Goal: Book appointment/travel/reservation

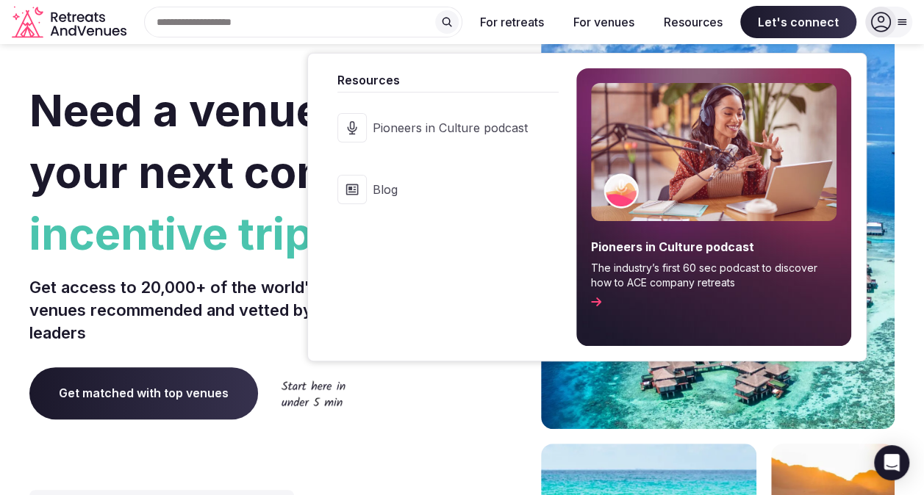
click at [688, 22] on button "Resources" at bounding box center [693, 22] width 82 height 32
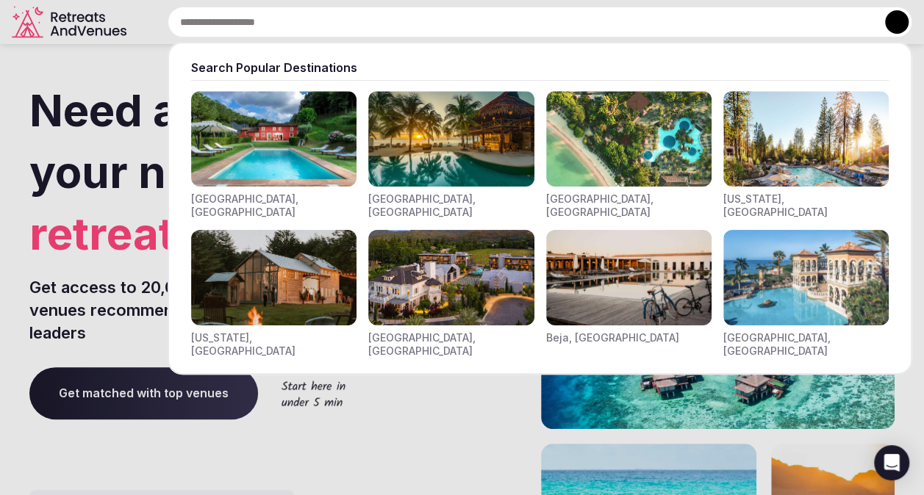
click at [224, 22] on div "Search Popular Destinations [GEOGRAPHIC_DATA], [GEOGRAPHIC_DATA] [GEOGRAPHIC_DA…" at bounding box center [522, 22] width 780 height 31
click at [224, 22] on input "text" at bounding box center [540, 22] width 744 height 31
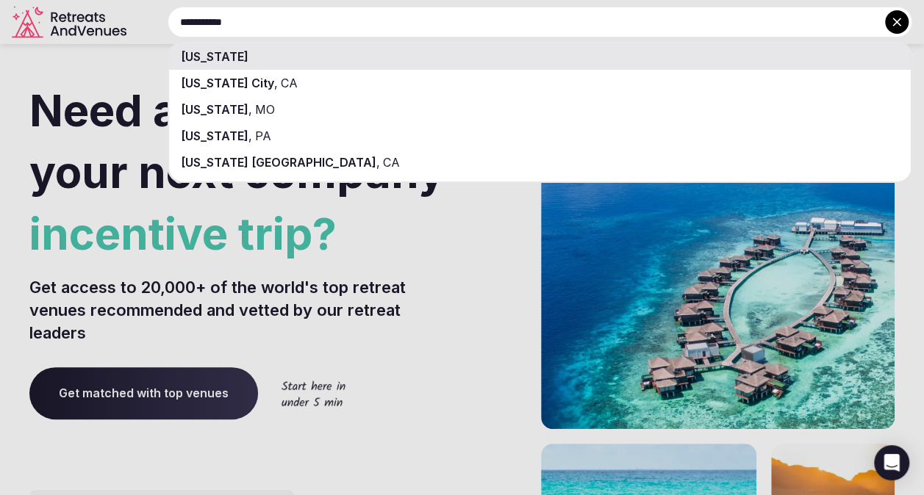
type input "**********"
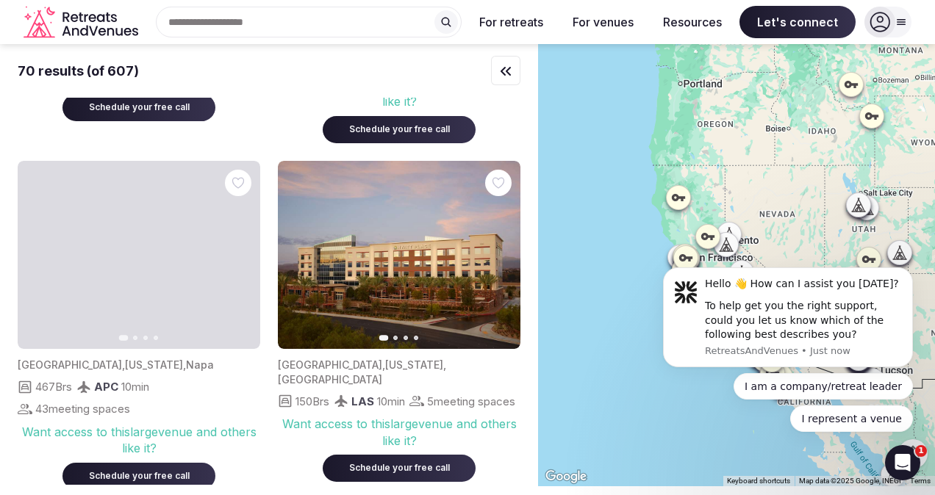
scroll to position [2411, 0]
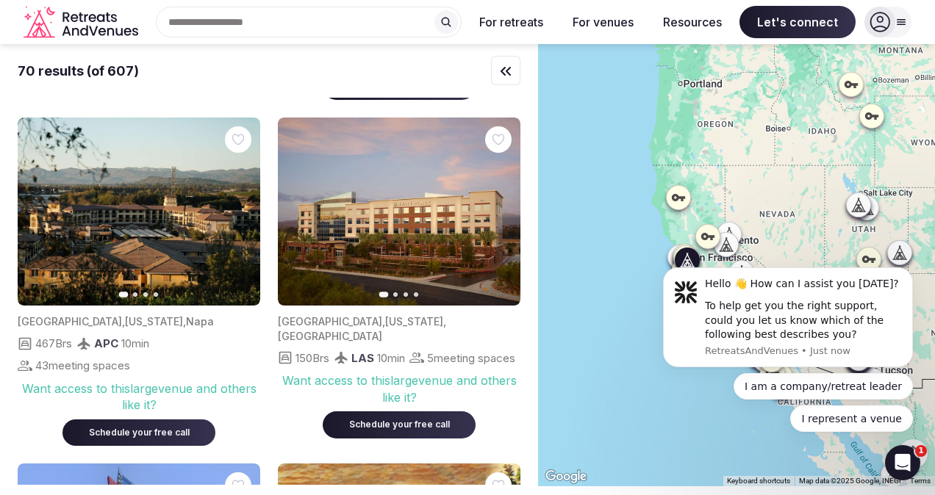
click at [134, 216] on img at bounding box center [139, 212] width 242 height 189
click at [234, 212] on icon "button" at bounding box center [240, 212] width 12 height 12
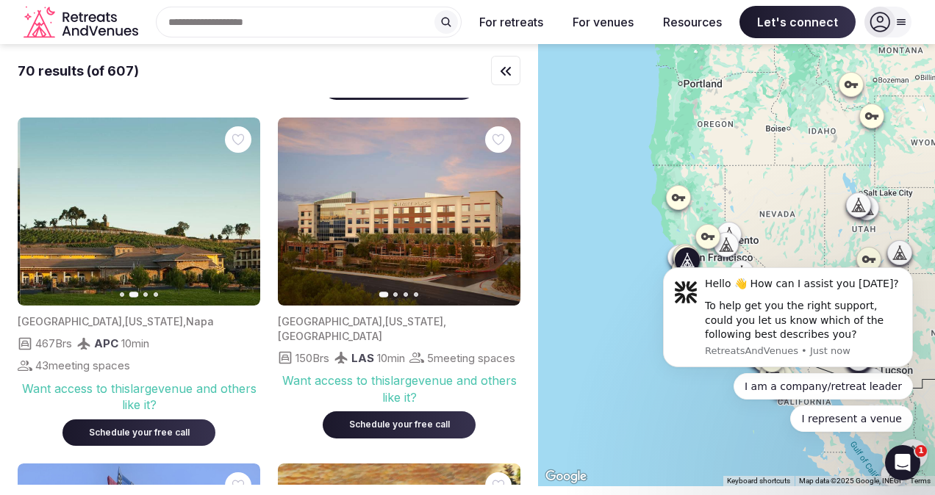
click at [234, 212] on icon "button" at bounding box center [240, 212] width 12 height 12
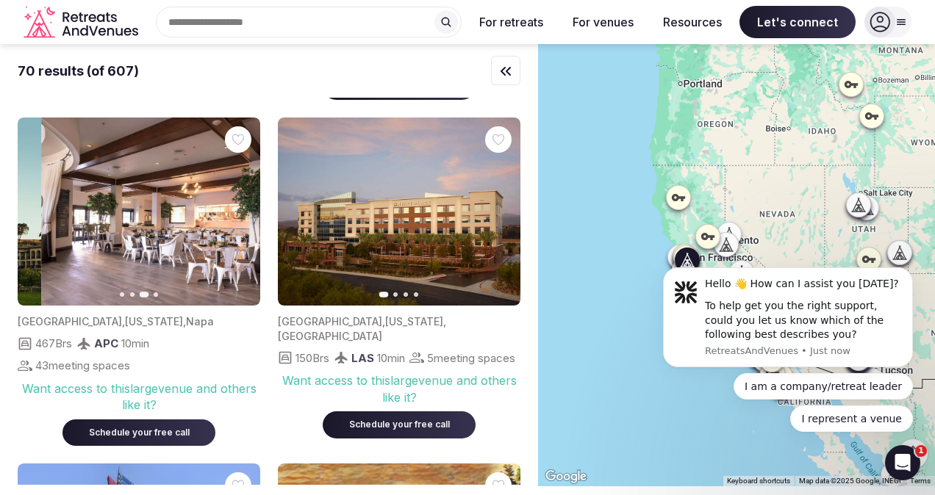
click at [234, 212] on icon "button" at bounding box center [240, 212] width 12 height 12
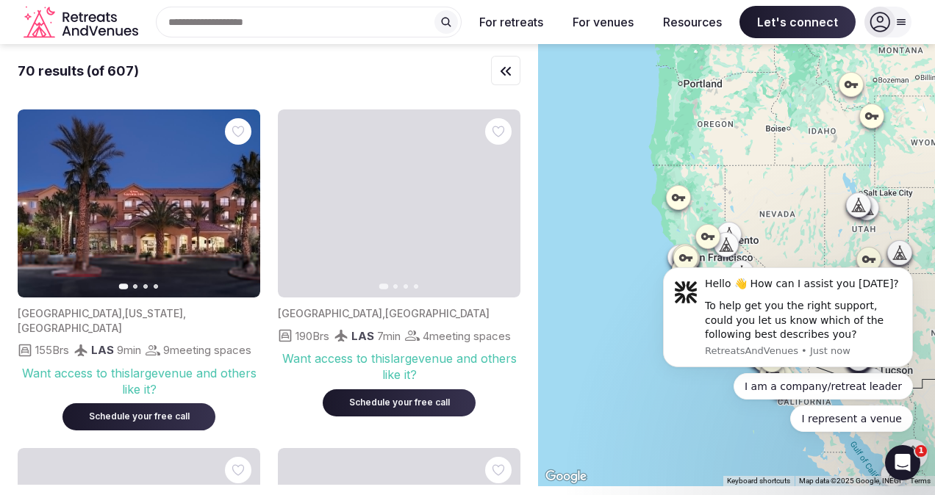
scroll to position [3134, 0]
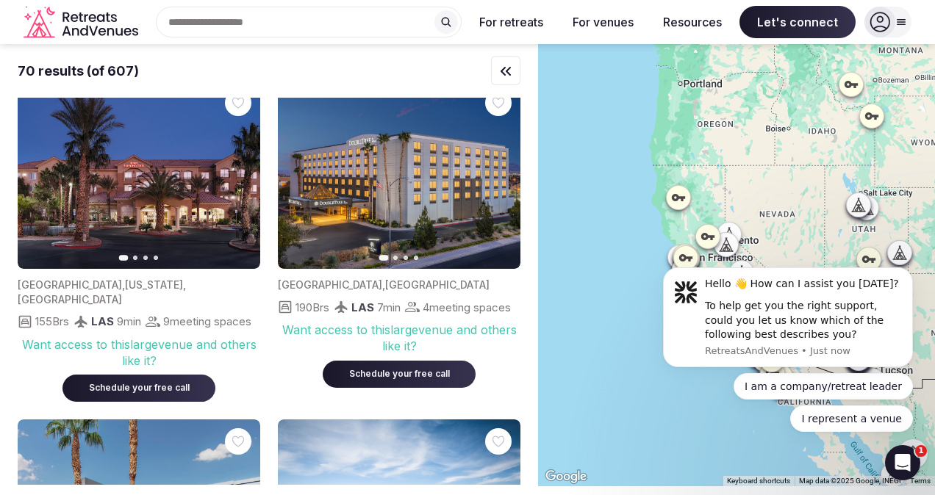
click at [858, 237] on div at bounding box center [736, 265] width 397 height 442
click at [683, 194] on icon at bounding box center [678, 197] width 15 height 15
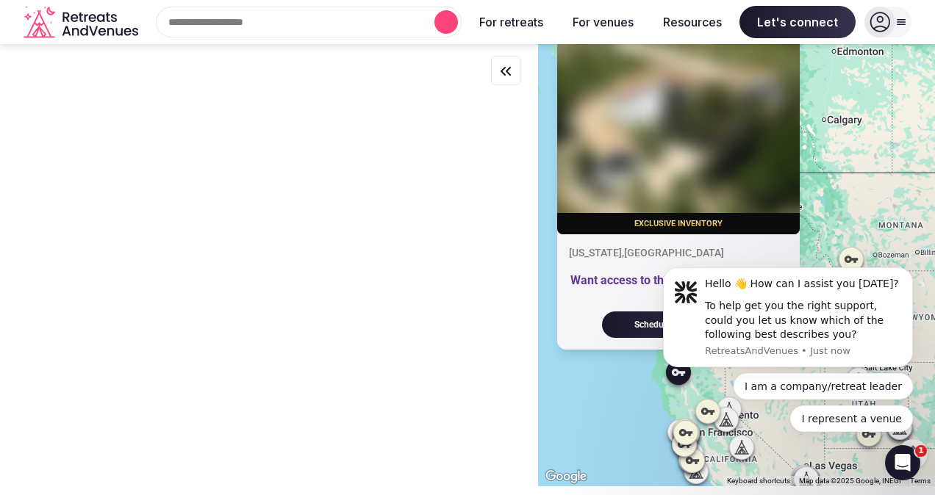
scroll to position [0, 0]
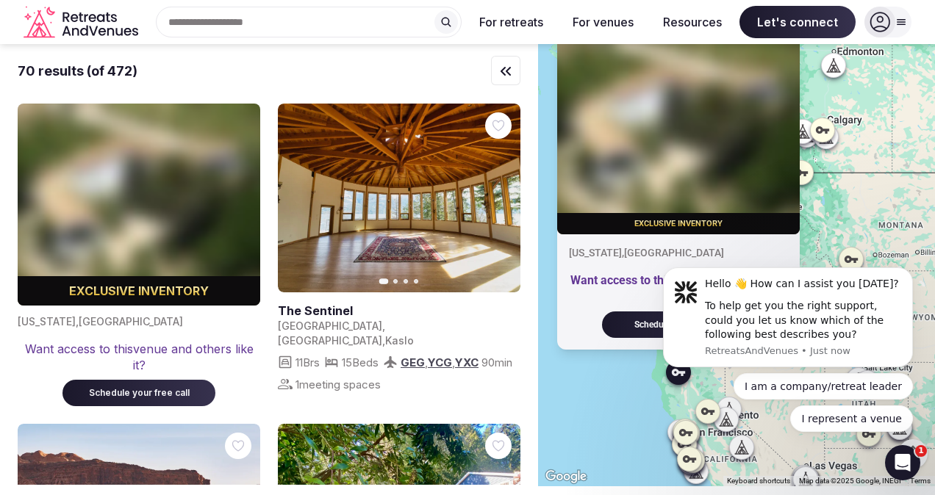
click at [392, 212] on link at bounding box center [399, 198] width 242 height 189
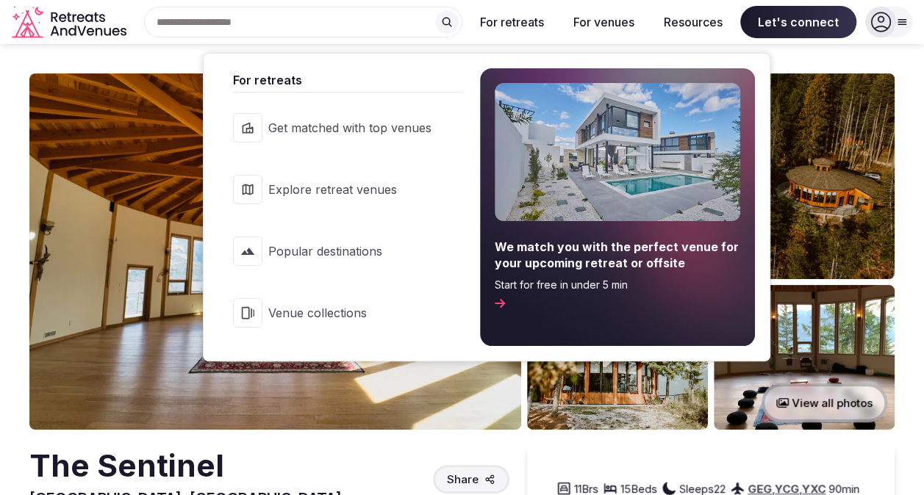
click at [515, 23] on button "For retreats" at bounding box center [511, 22] width 87 height 32
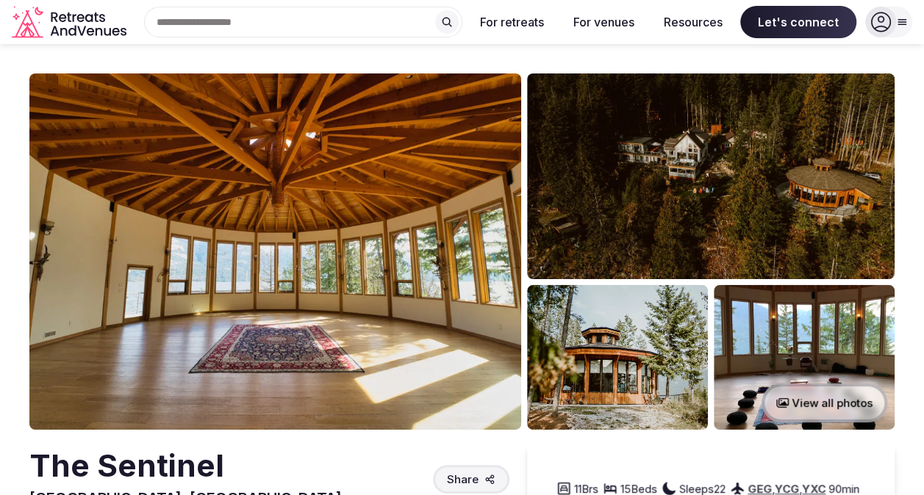
click at [298, 273] on img at bounding box center [275, 251] width 492 height 356
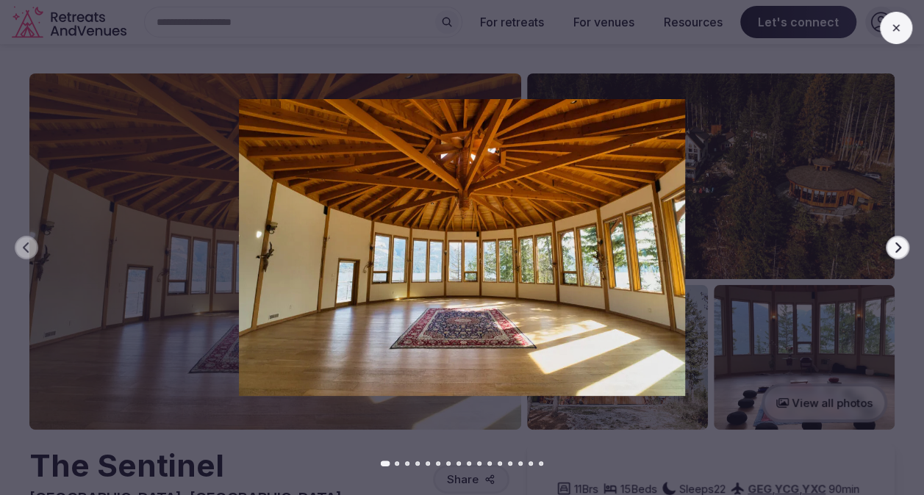
click at [895, 250] on icon "button" at bounding box center [897, 248] width 12 height 12
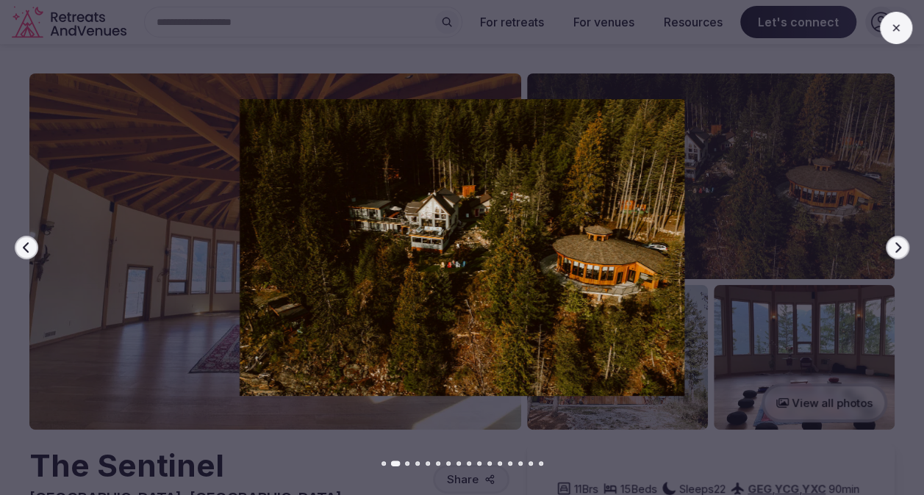
click at [895, 250] on icon "button" at bounding box center [897, 248] width 12 height 12
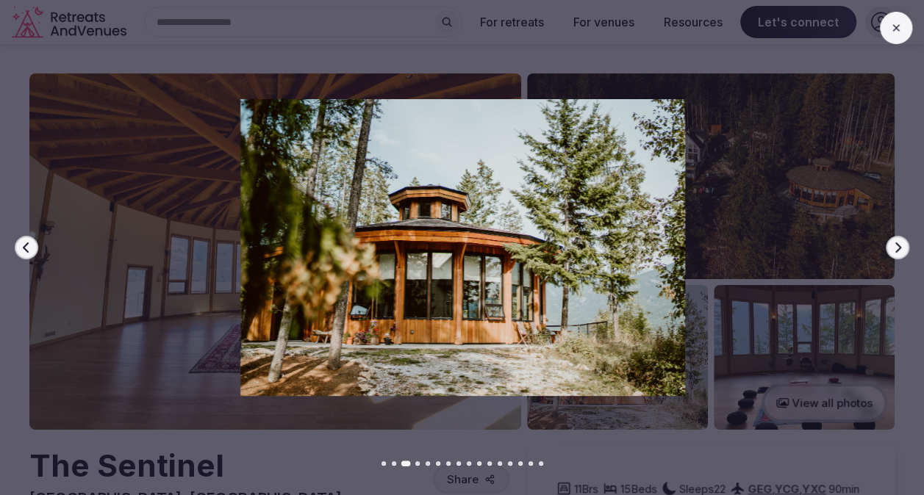
click at [895, 250] on icon "button" at bounding box center [897, 248] width 12 height 12
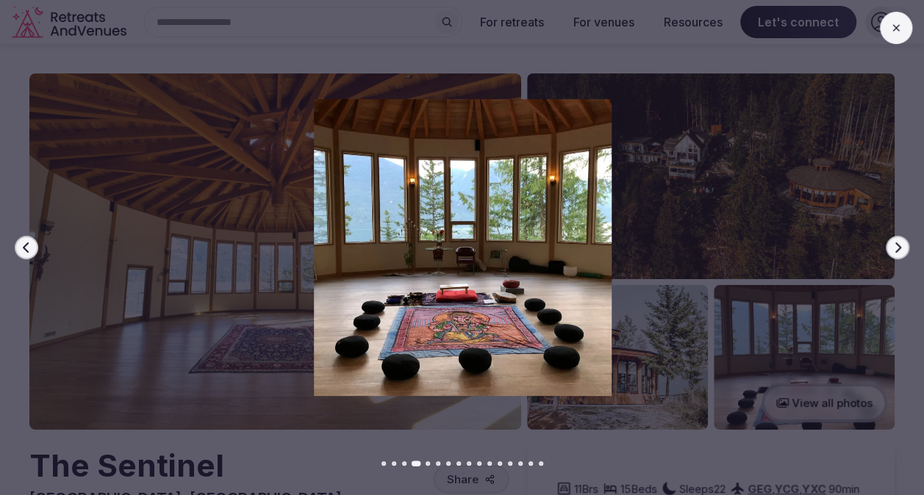
click at [895, 250] on icon "button" at bounding box center [897, 248] width 12 height 12
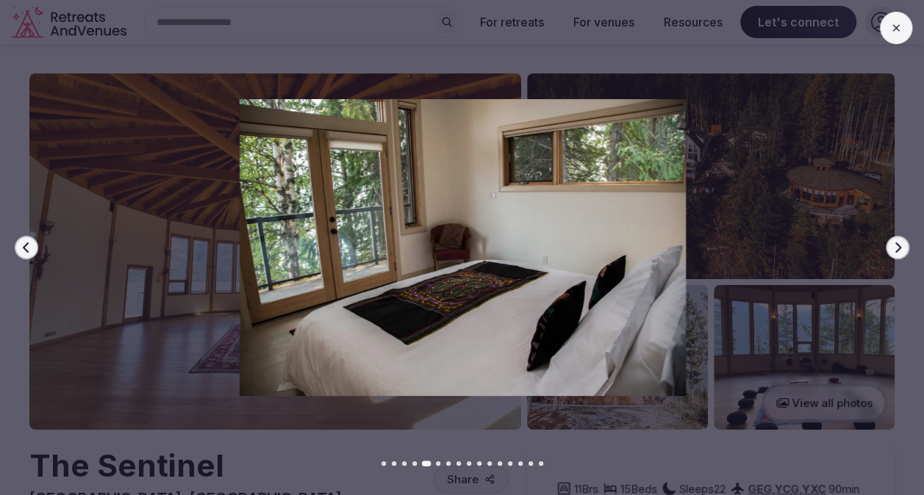
click at [895, 250] on icon "button" at bounding box center [897, 248] width 12 height 12
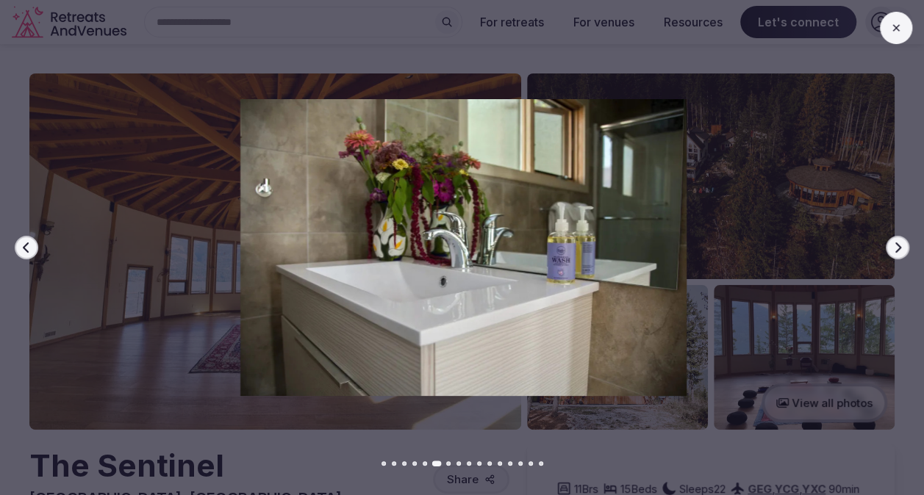
click at [895, 250] on icon "button" at bounding box center [897, 248] width 12 height 12
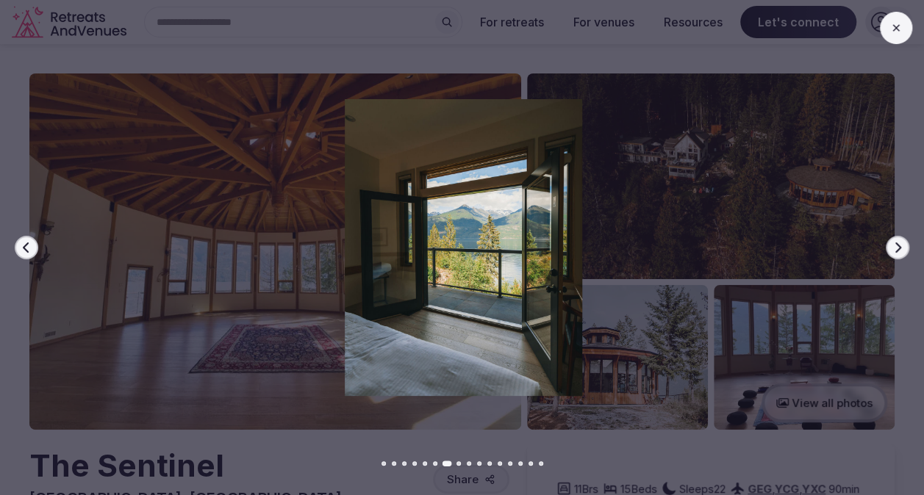
click at [895, 250] on icon "button" at bounding box center [897, 248] width 12 height 12
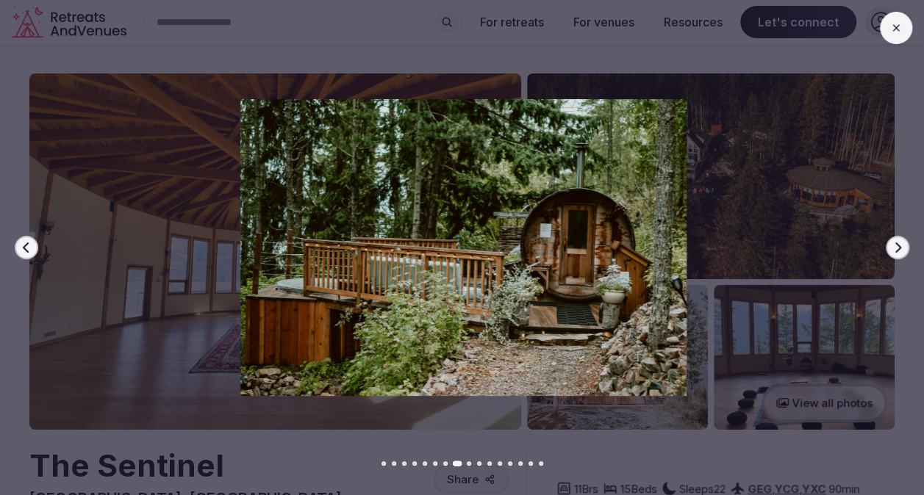
click at [895, 250] on icon "button" at bounding box center [897, 248] width 12 height 12
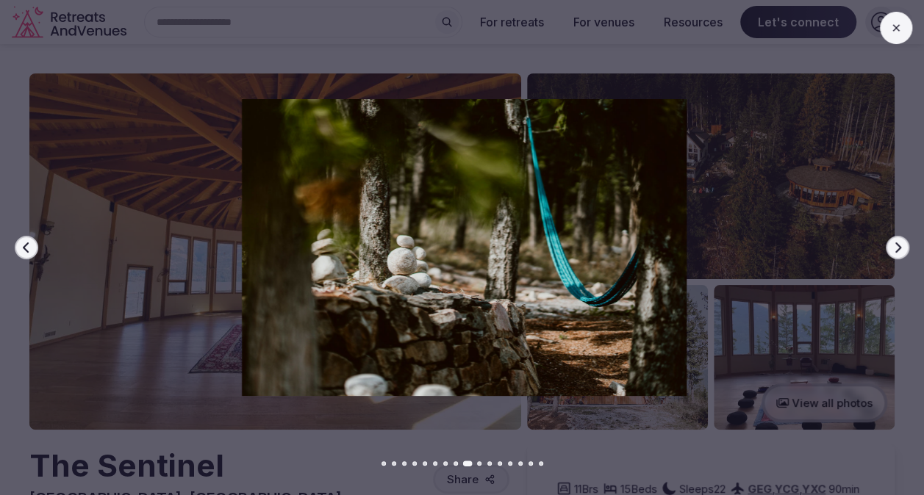
click at [895, 250] on icon "button" at bounding box center [897, 248] width 12 height 12
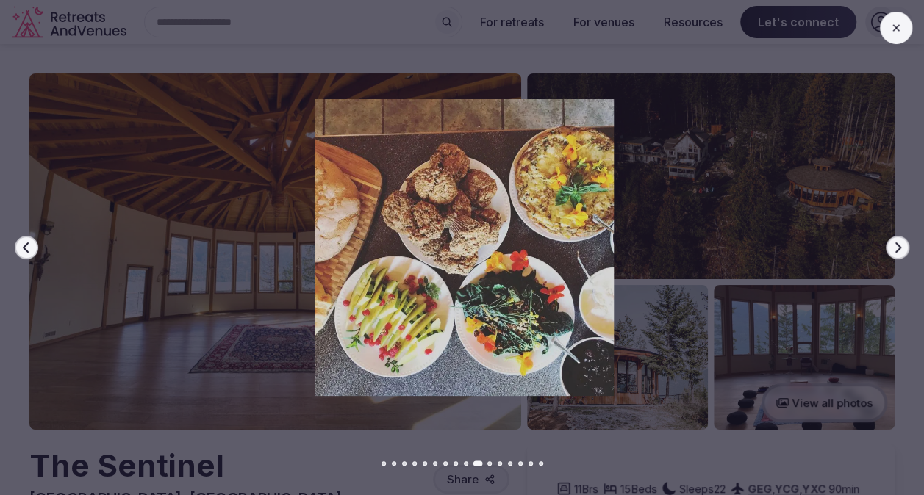
click at [895, 250] on icon "button" at bounding box center [897, 248] width 12 height 12
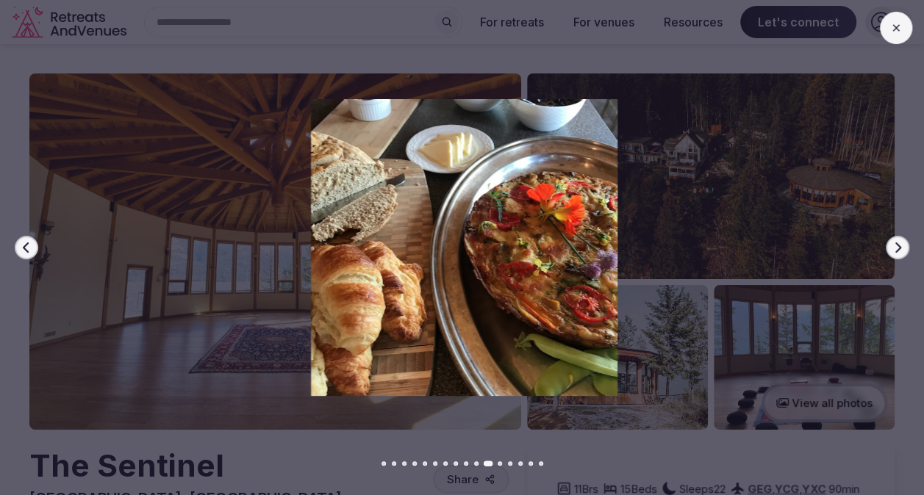
click at [895, 250] on icon "button" at bounding box center [897, 248] width 12 height 12
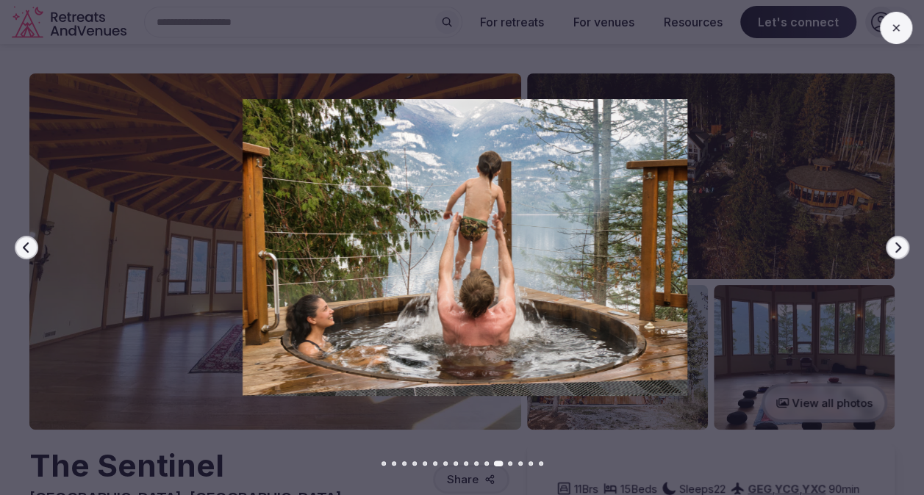
click at [901, 24] on button at bounding box center [895, 28] width 32 height 32
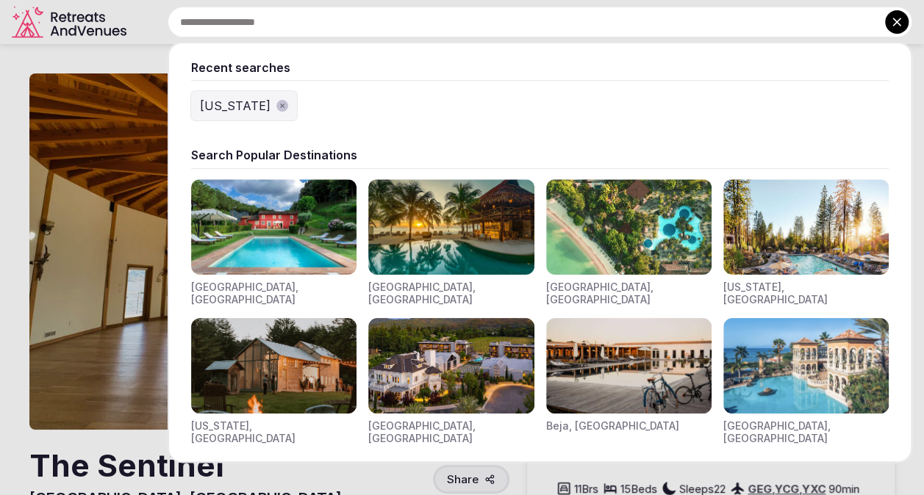
click at [276, 20] on div "Recent searches California Search Popular Destinations Toscana, Italy Riviera M…" at bounding box center [522, 22] width 780 height 31
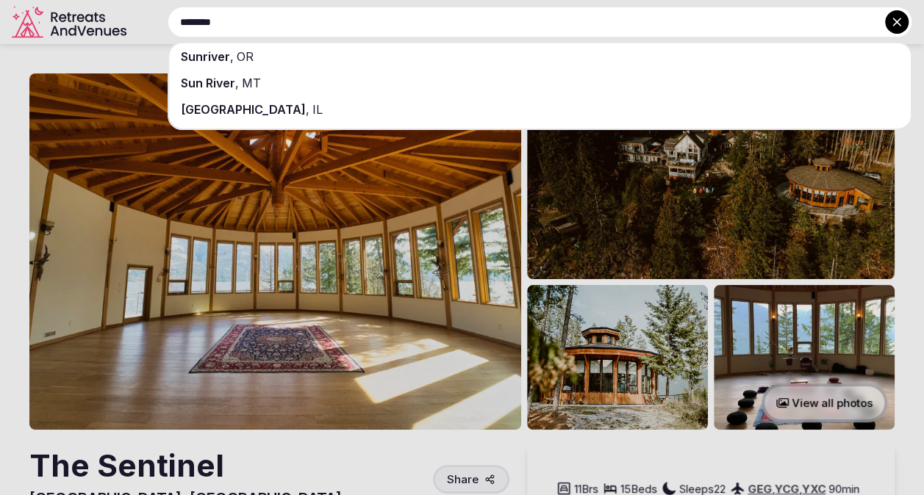
type input "********"
click at [212, 54] on span "Sunriver" at bounding box center [205, 56] width 49 height 15
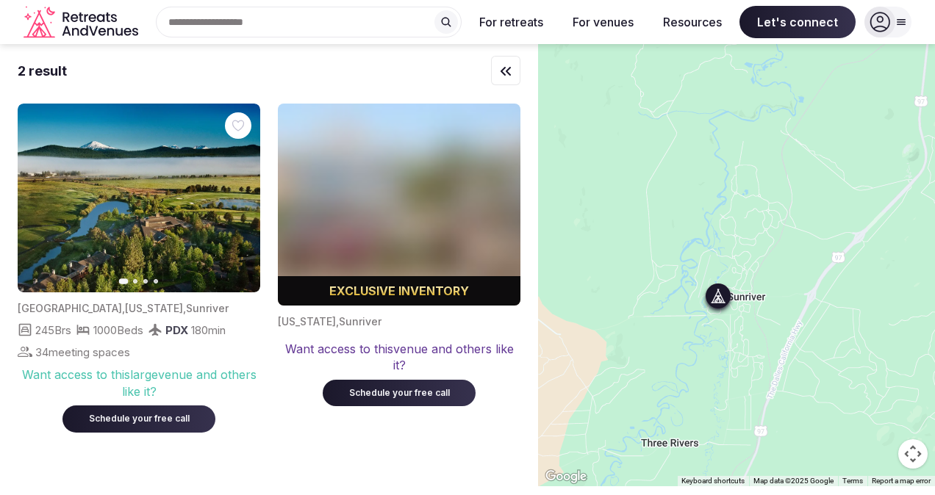
click at [132, 242] on img at bounding box center [139, 198] width 242 height 189
click at [246, 198] on button "Next slide" at bounding box center [240, 199] width 24 height 24
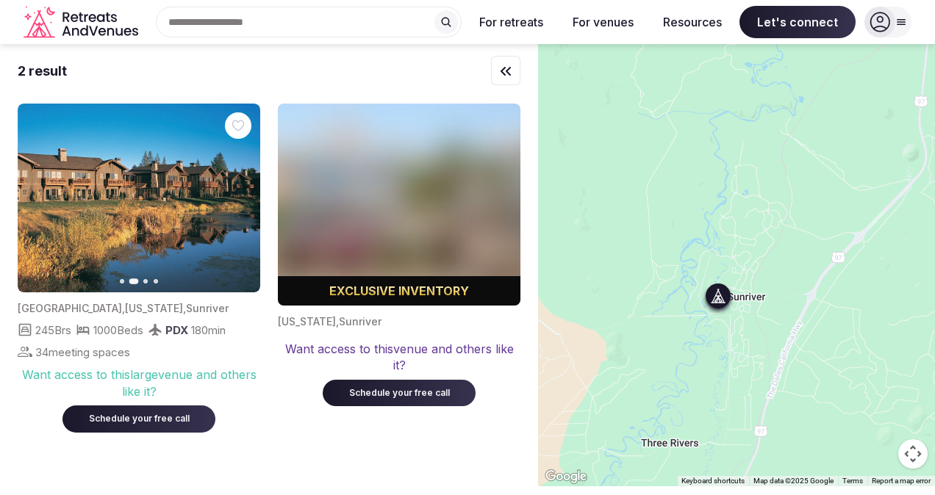
click at [246, 198] on button "Next slide" at bounding box center [240, 199] width 24 height 24
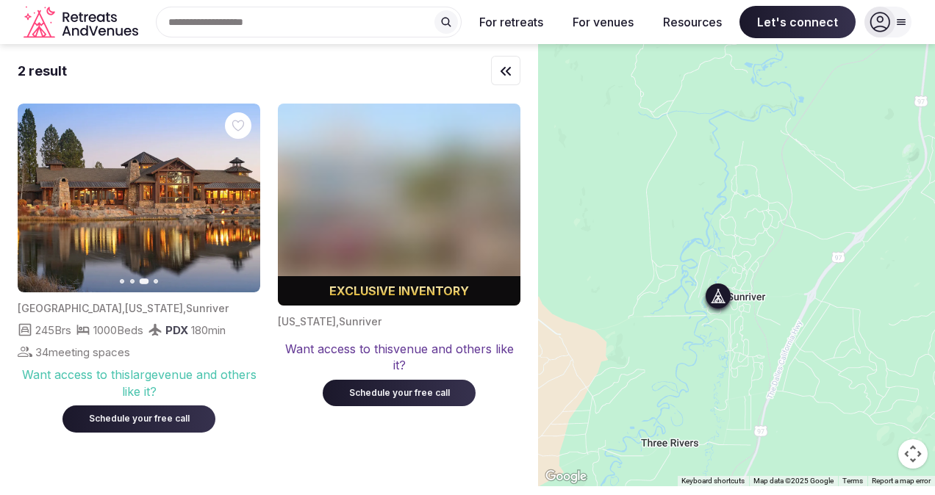
click at [246, 198] on button "Next slide" at bounding box center [240, 199] width 24 height 24
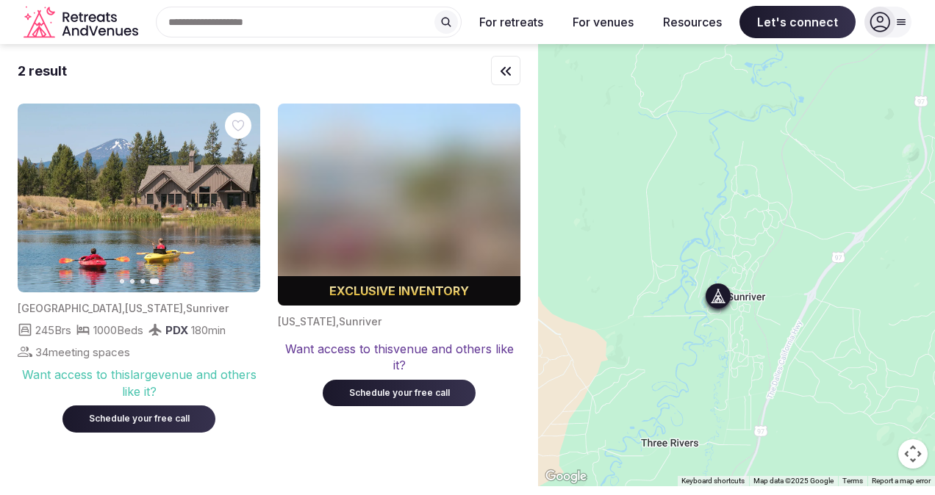
click at [124, 190] on img at bounding box center [139, 198] width 242 height 189
click at [725, 301] on icon at bounding box center [717, 296] width 15 height 15
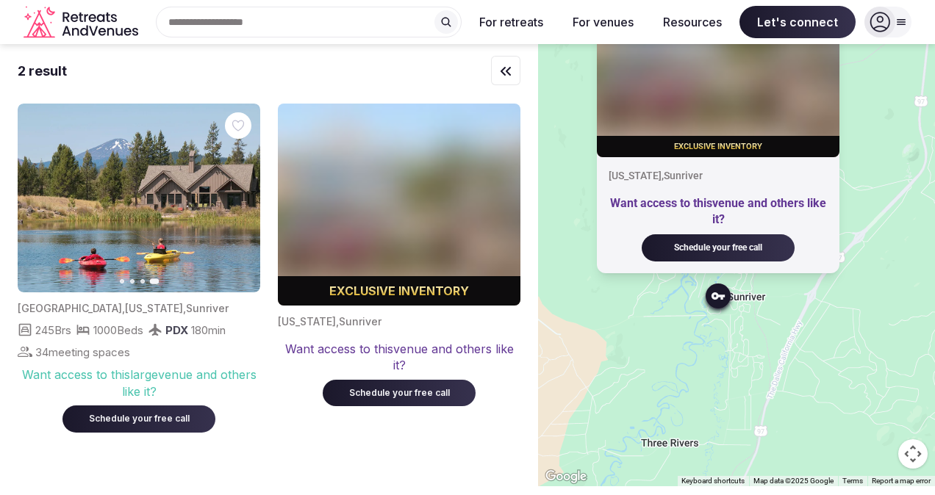
click at [712, 82] on img at bounding box center [718, 56] width 242 height 202
click at [700, 199] on div "Want access to this venue and others like it?" at bounding box center [717, 211] width 219 height 33
click at [647, 375] on div "Exclusive inventory Oregon , Sunriver Want access to this venue and others like…" at bounding box center [736, 265] width 397 height 442
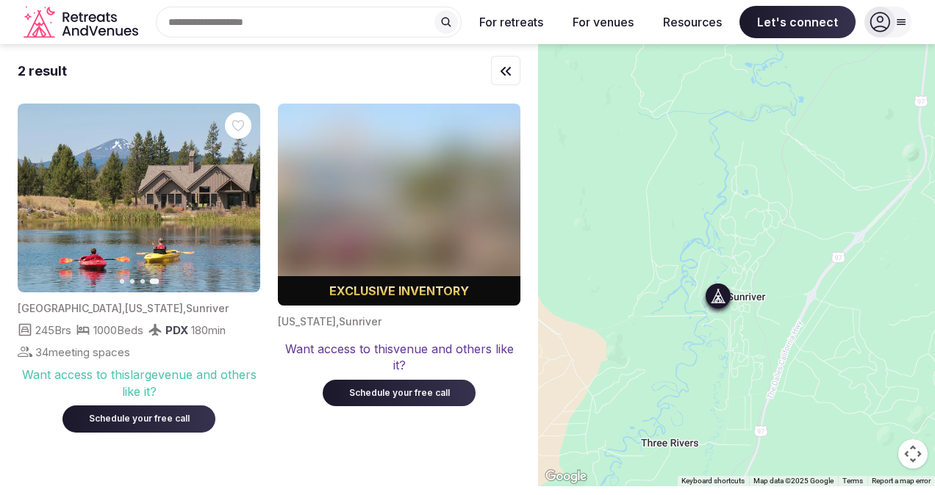
click at [41, 192] on icon "button" at bounding box center [38, 198] width 12 height 12
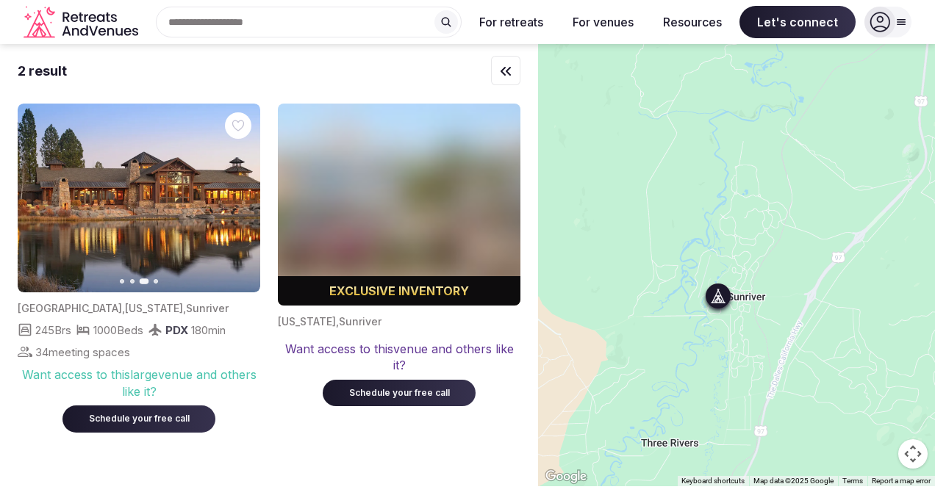
click at [41, 192] on icon "button" at bounding box center [38, 198] width 12 height 12
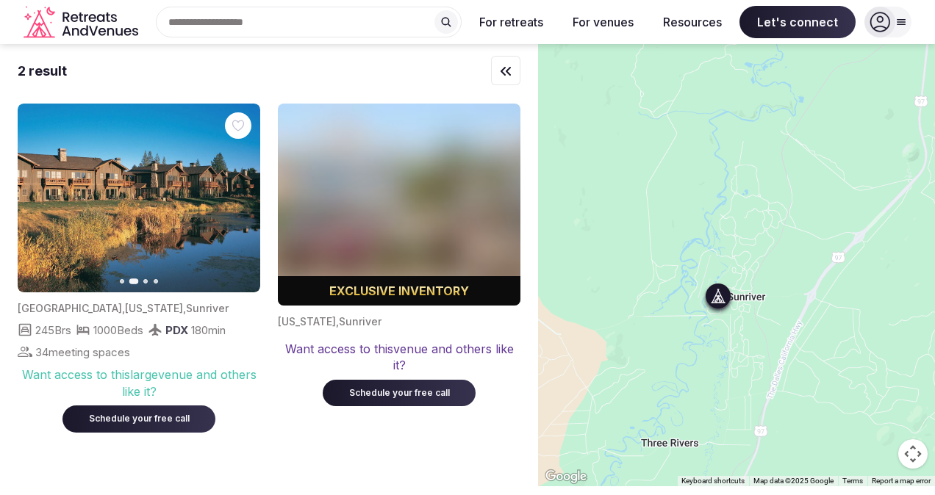
click at [41, 192] on icon "button" at bounding box center [38, 198] width 12 height 12
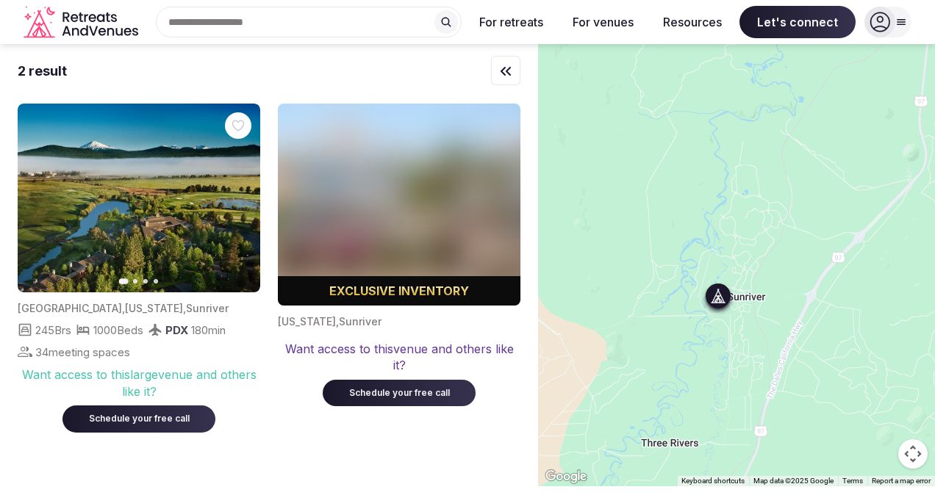
click at [136, 420] on div "Schedule your free call" at bounding box center [139, 419] width 118 height 12
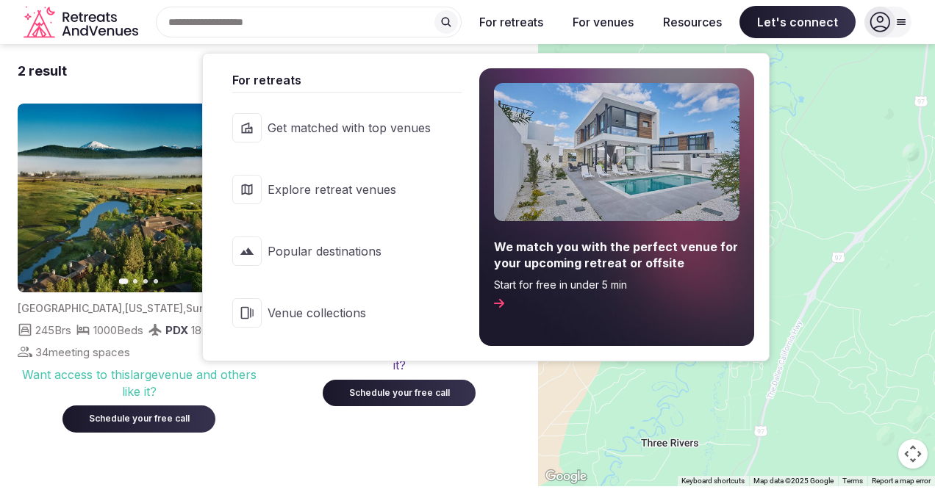
click at [508, 21] on button "For retreats" at bounding box center [510, 22] width 87 height 32
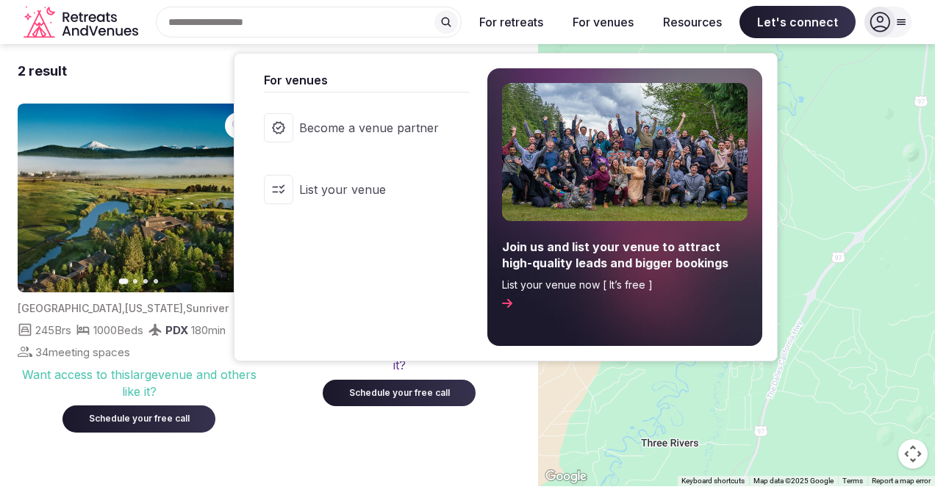
click at [620, 26] on button "For venues" at bounding box center [603, 22] width 84 height 32
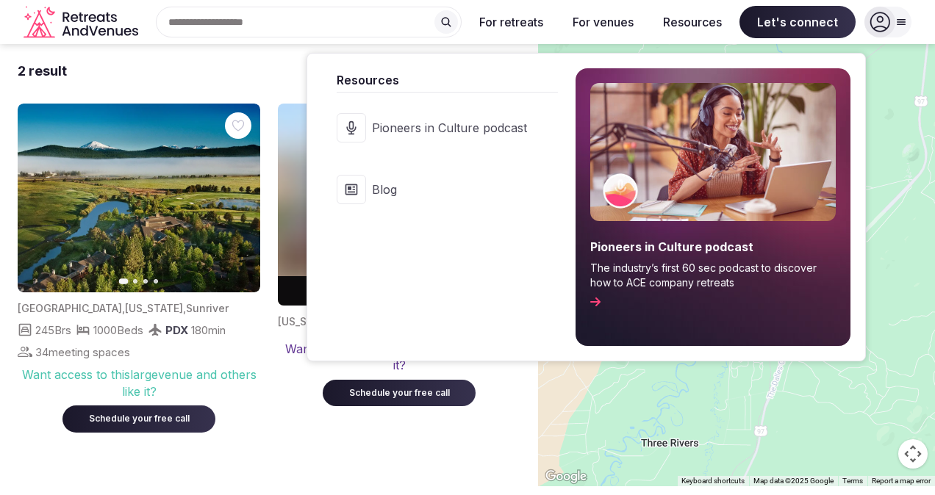
click at [705, 21] on button "Resources" at bounding box center [692, 22] width 82 height 32
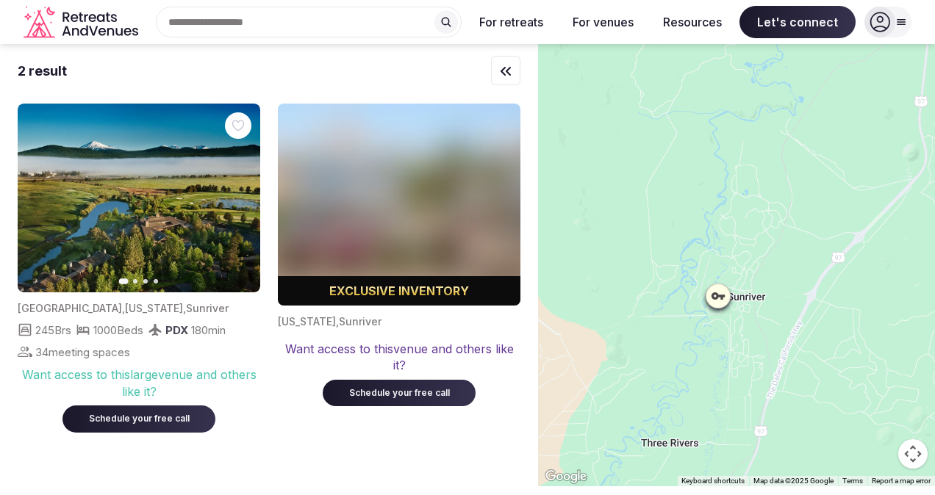
click at [903, 20] on icon at bounding box center [901, 22] width 8 height 5
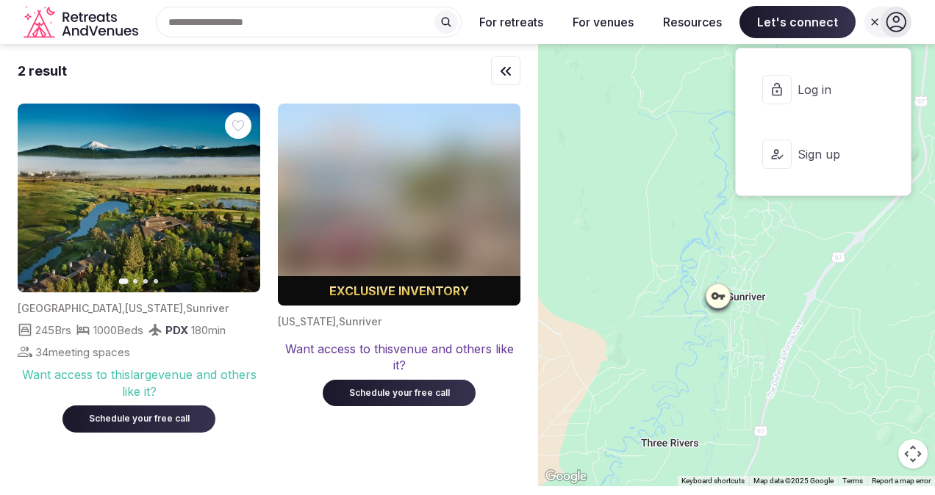
click at [903, 20] on icon at bounding box center [895, 22] width 21 height 21
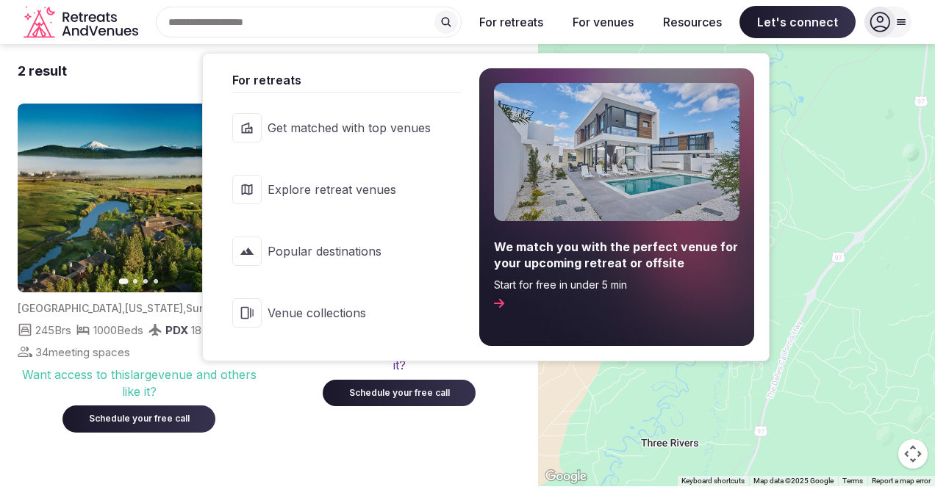
click at [526, 22] on button "For retreats" at bounding box center [510, 22] width 87 height 32
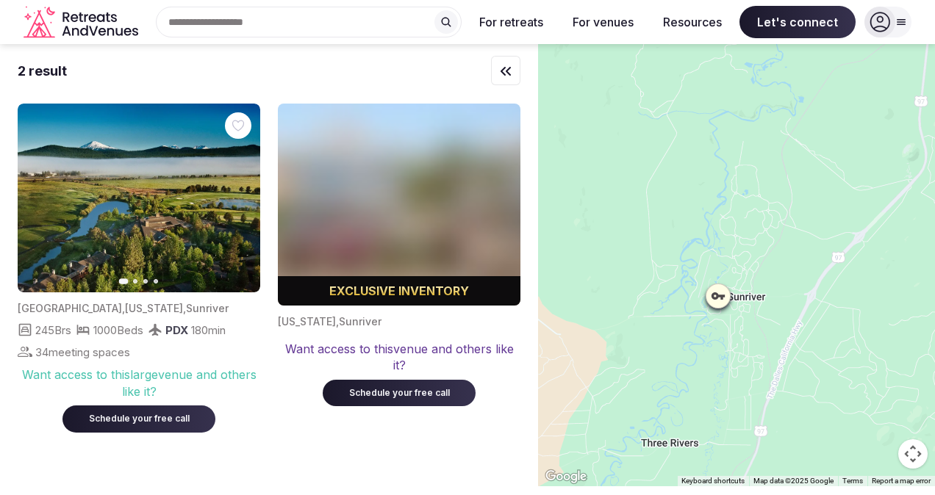
click at [215, 24] on div "Recent searches Sunriver, OR 97707 California Search Popular Destinations Tosca…" at bounding box center [302, 22] width 317 height 31
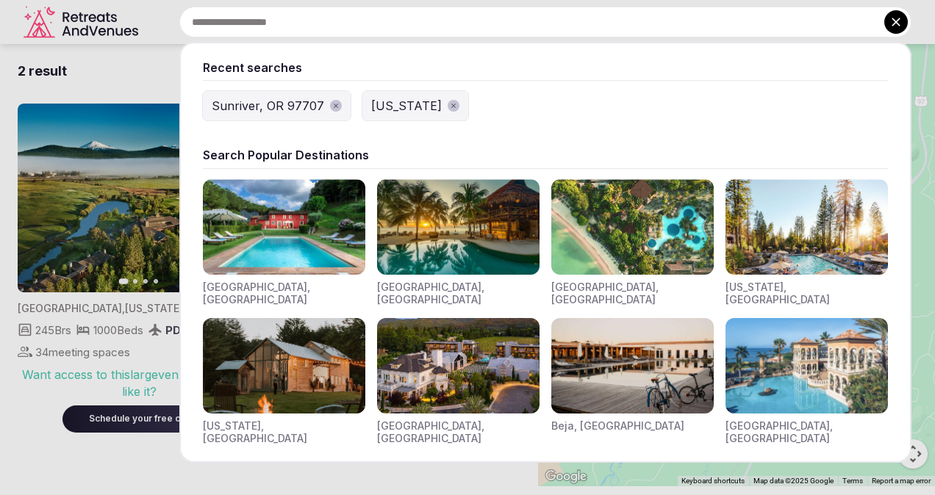
click at [792, 223] on img "Visit venues for California, USA" at bounding box center [806, 227] width 162 height 96
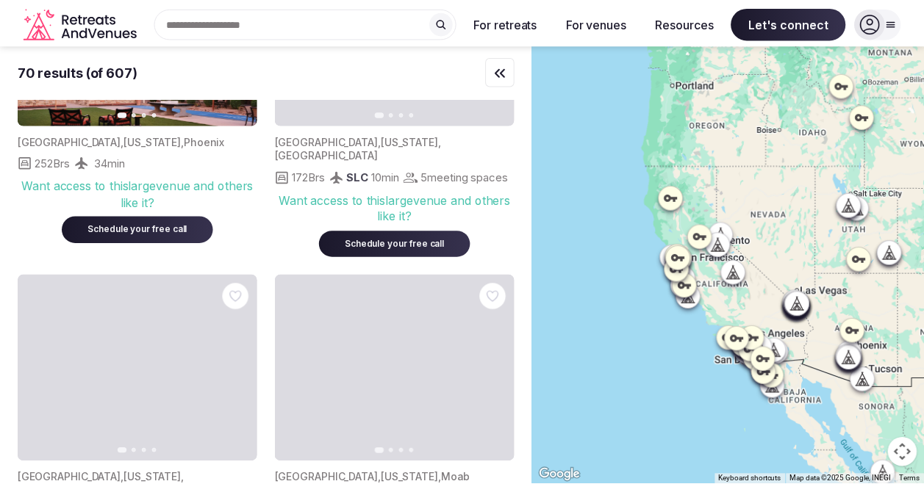
scroll to position [4722, 0]
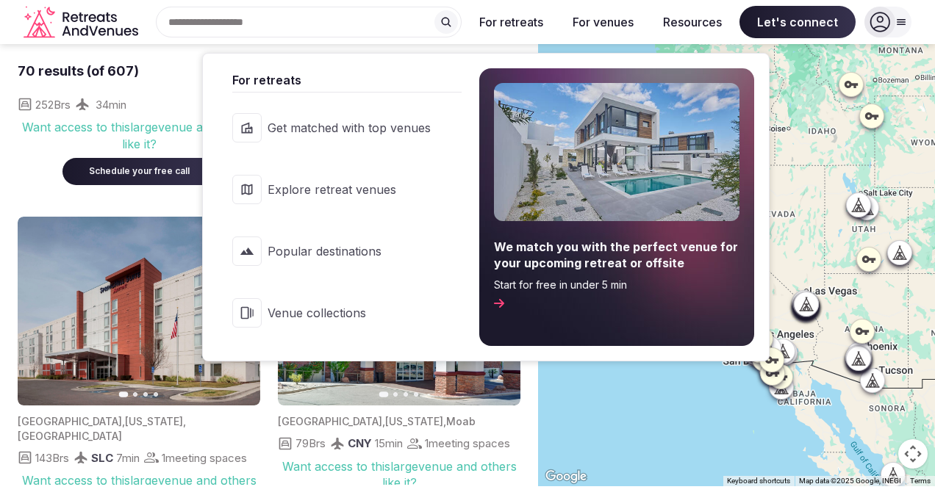
click at [349, 129] on span "Get matched with top venues" at bounding box center [348, 128] width 163 height 16
